Goal: Information Seeking & Learning: Learn about a topic

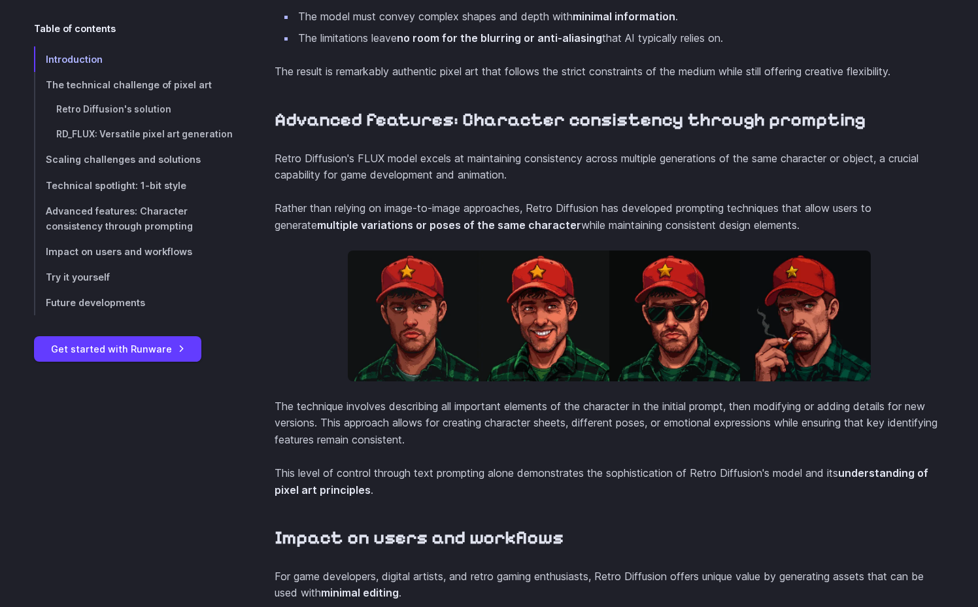
scroll to position [4041, 0]
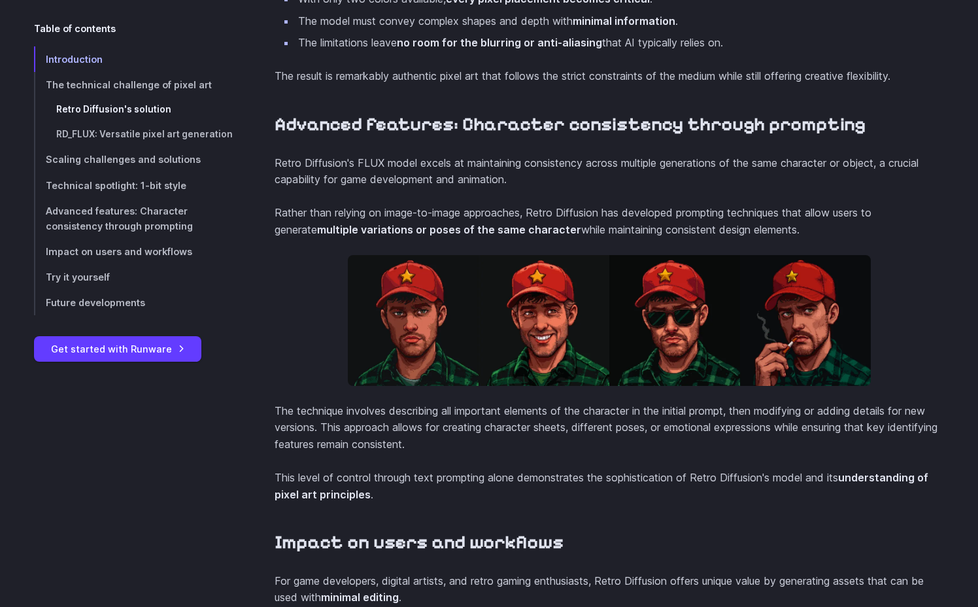
click at [158, 116] on link "Retro Diffusion's solution" at bounding box center [133, 109] width 199 height 25
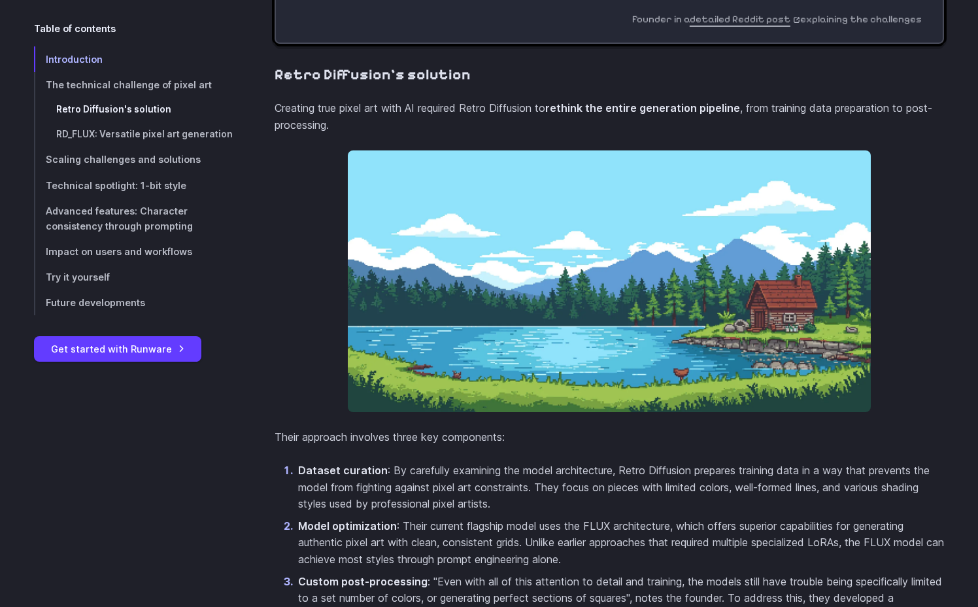
scroll to position [1786, 0]
click at [105, 281] on span "Try it yourself" at bounding box center [78, 276] width 64 height 11
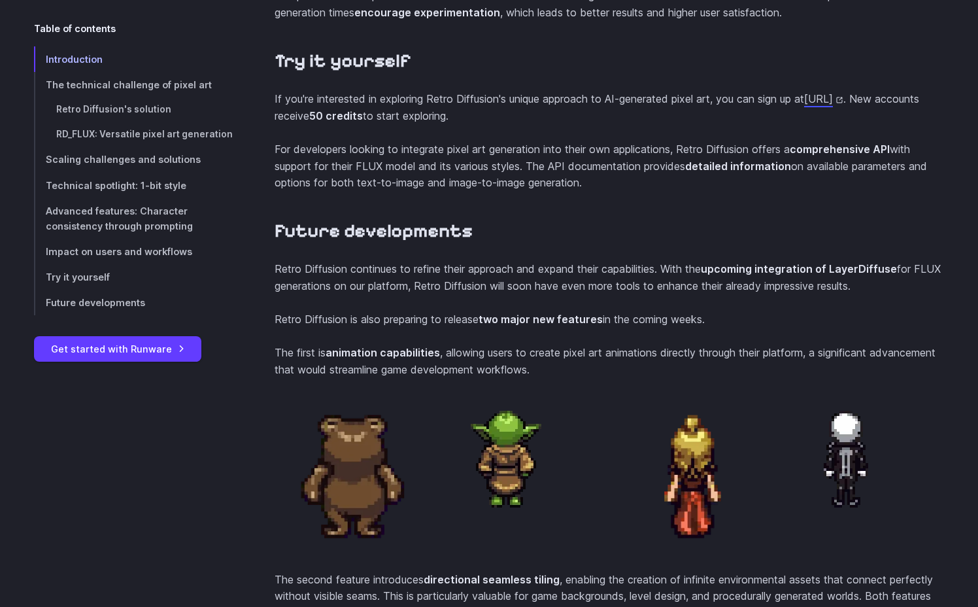
scroll to position [5043, 0]
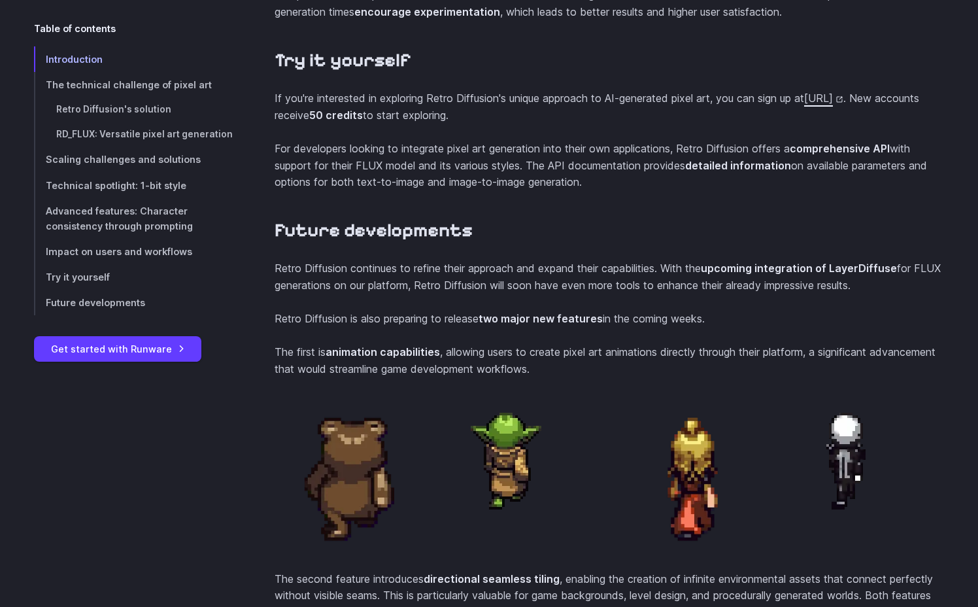
click at [804, 105] on link "[URL]" at bounding box center [823, 98] width 39 height 13
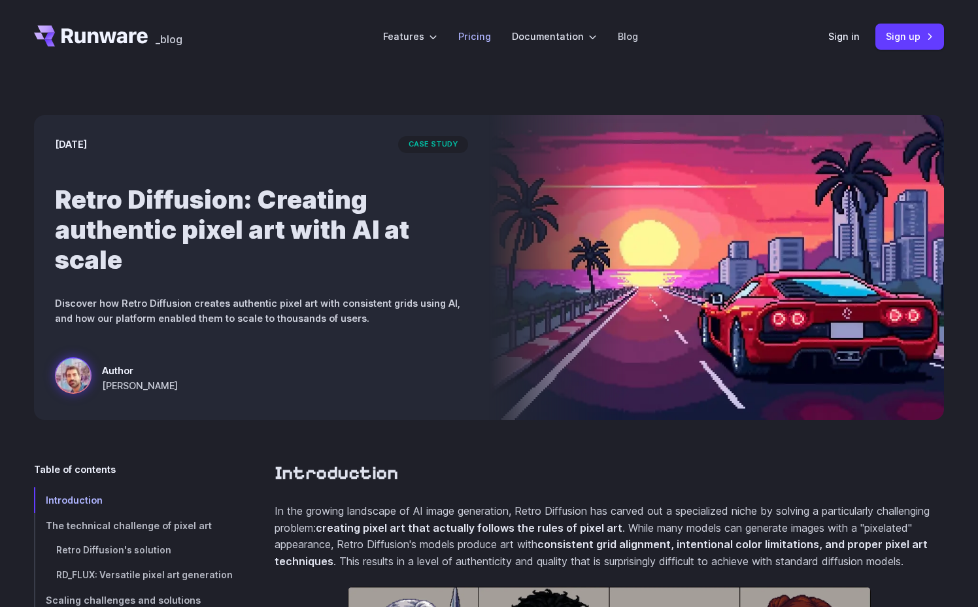
click at [463, 38] on link "Pricing" at bounding box center [474, 36] width 33 height 15
